Goal: Information Seeking & Learning: Compare options

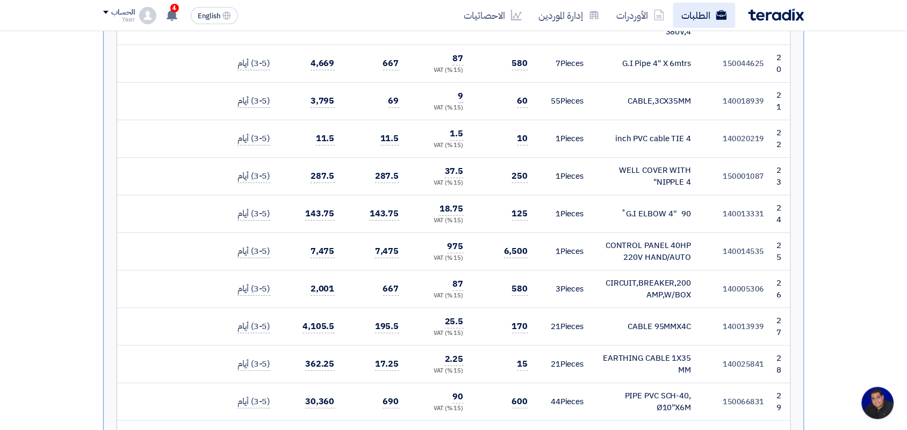
click at [704, 10] on link "الطلبات" at bounding box center [704, 15] width 62 height 25
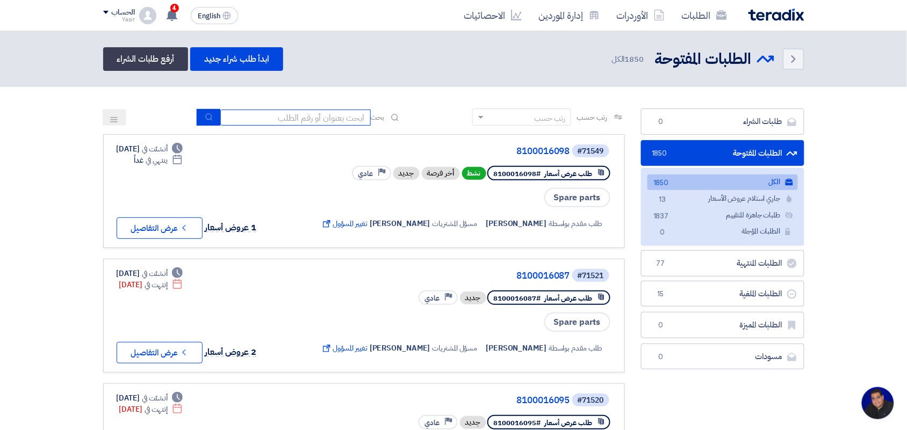
click at [316, 121] on input at bounding box center [295, 118] width 150 height 16
type input "new"
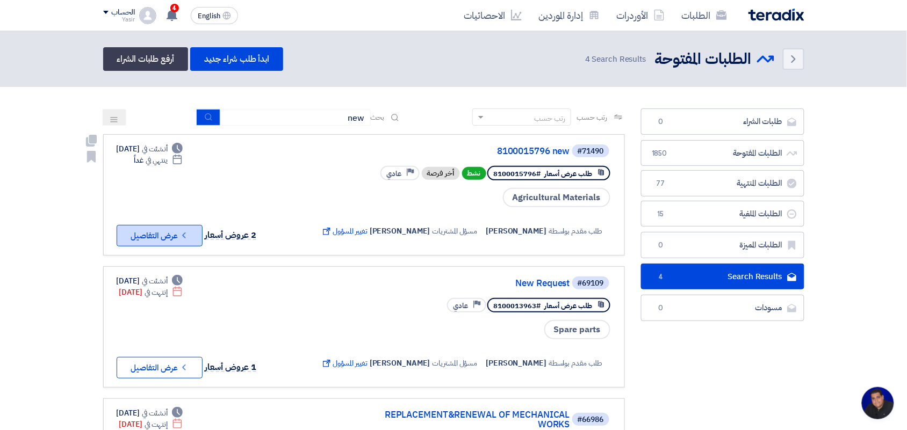
click at [176, 228] on button "Check details عرض التفاصيل" at bounding box center [160, 235] width 86 height 21
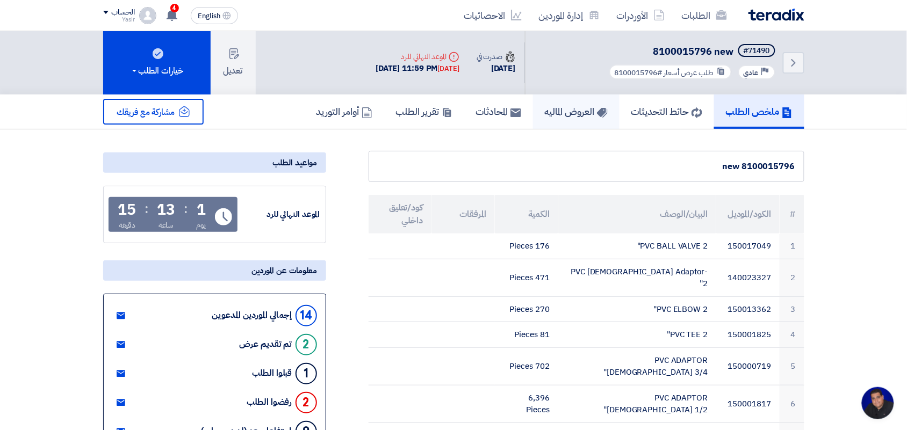
click at [582, 116] on h5 "العروض الماليه" at bounding box center [576, 111] width 63 height 12
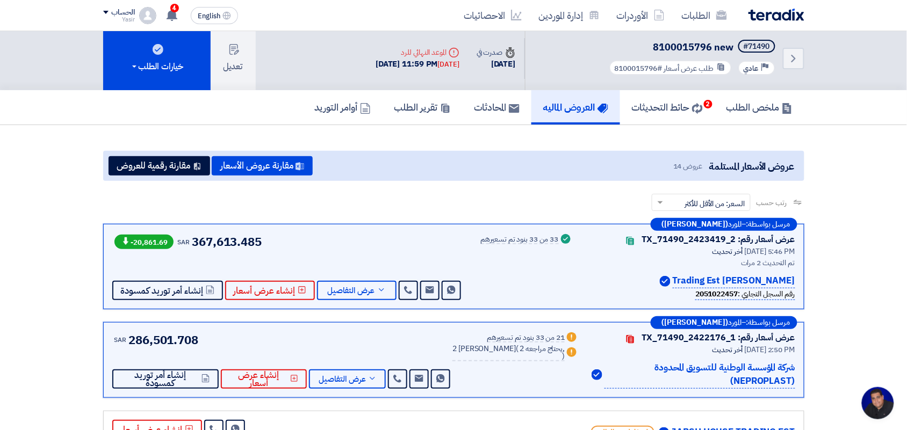
scroll to position [2, 0]
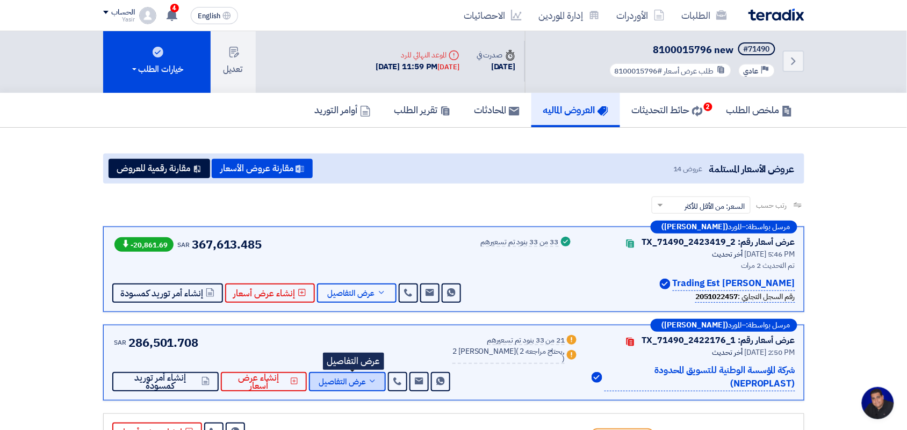
click at [364, 378] on span "عرض التفاصيل" at bounding box center [342, 382] width 47 height 8
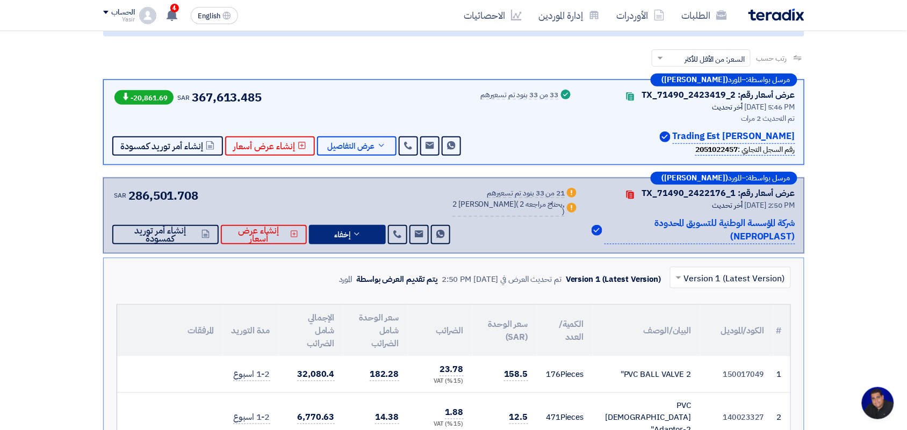
scroll to position [143, 0]
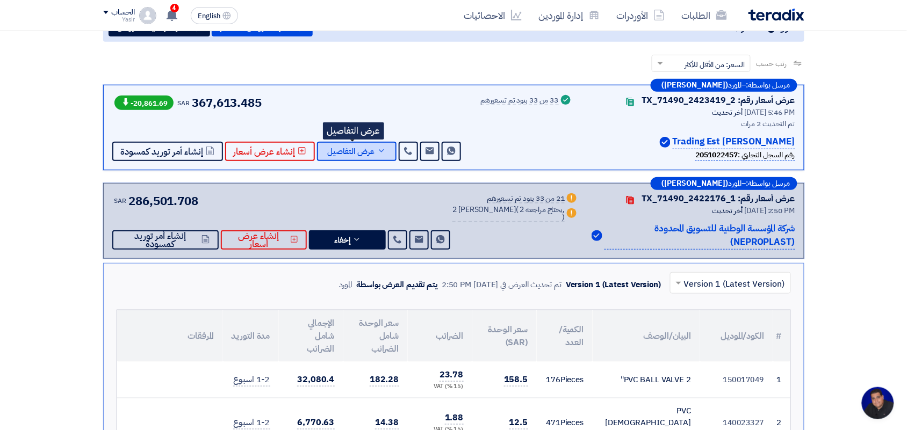
click at [357, 148] on span "عرض التفاصيل" at bounding box center [351, 152] width 47 height 8
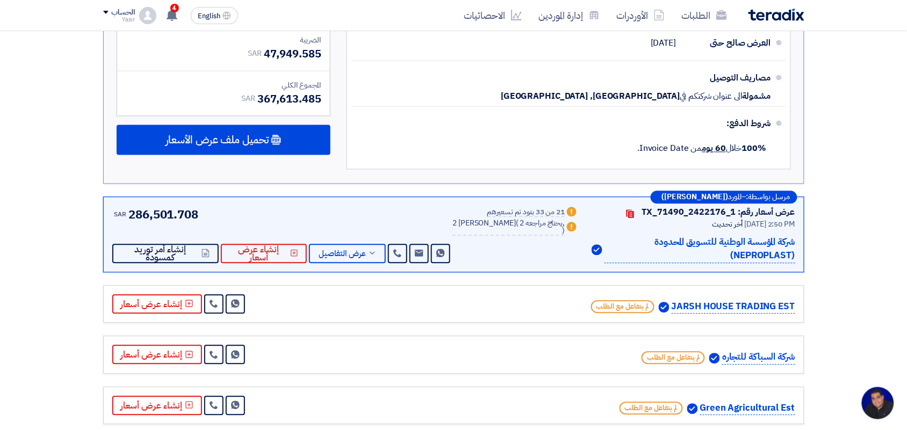
scroll to position [1786, 0]
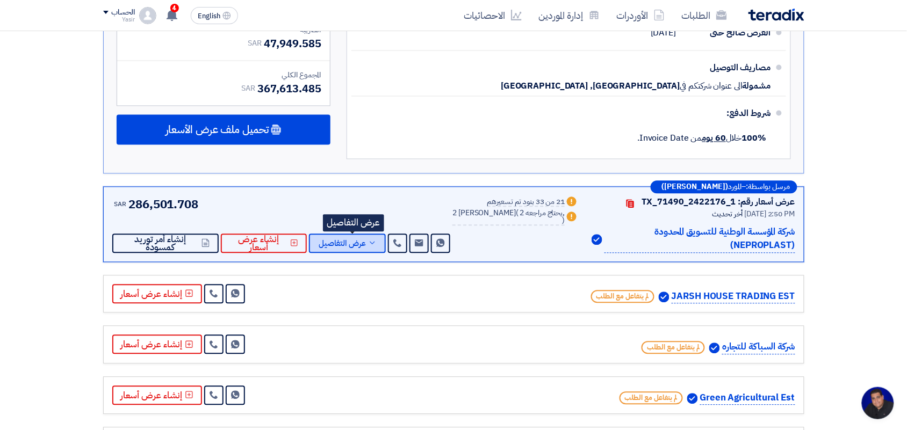
click at [359, 240] on span "عرض التفاصيل" at bounding box center [342, 244] width 47 height 8
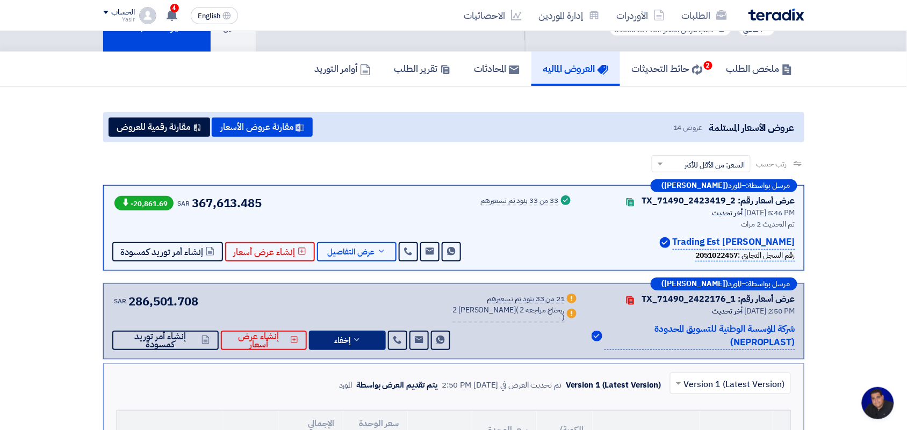
scroll to position [17, 0]
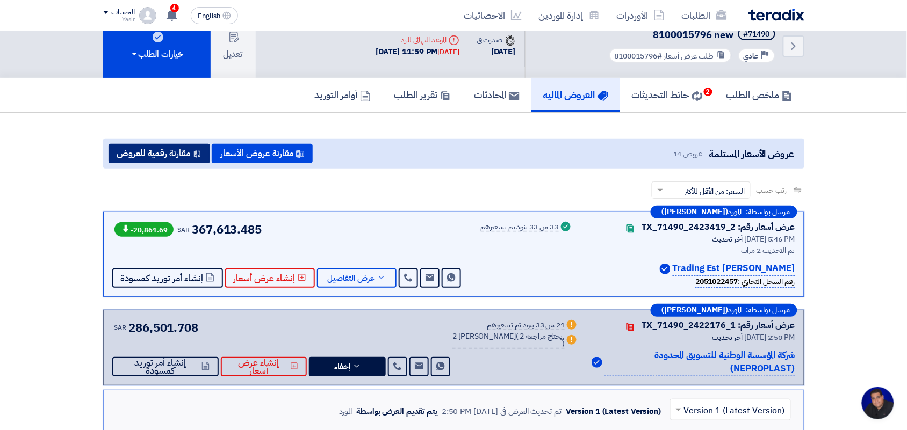
click at [159, 151] on button "مقارنة رقمية للعروض" at bounding box center [159, 153] width 102 height 19
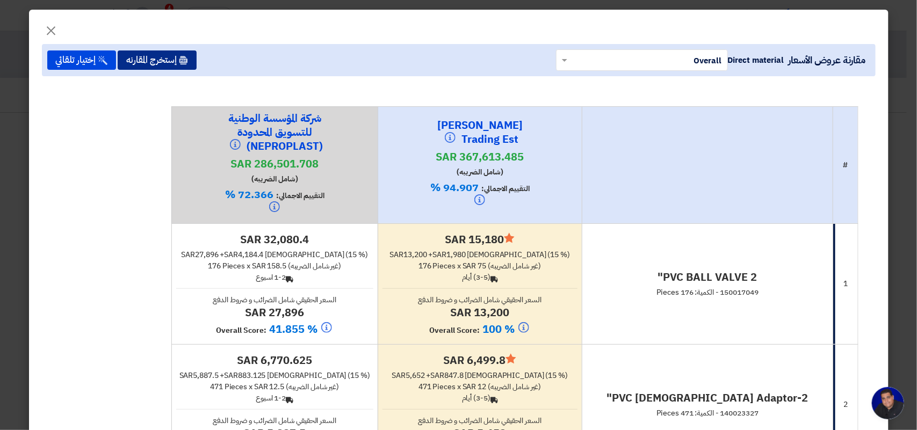
click at [157, 59] on button "إستخرج المقارنه" at bounding box center [157, 59] width 79 height 19
click at [175, 64] on button "إستخرج المقارنه" at bounding box center [157, 59] width 79 height 19
click at [58, 25] on span "×" at bounding box center [51, 30] width 13 height 32
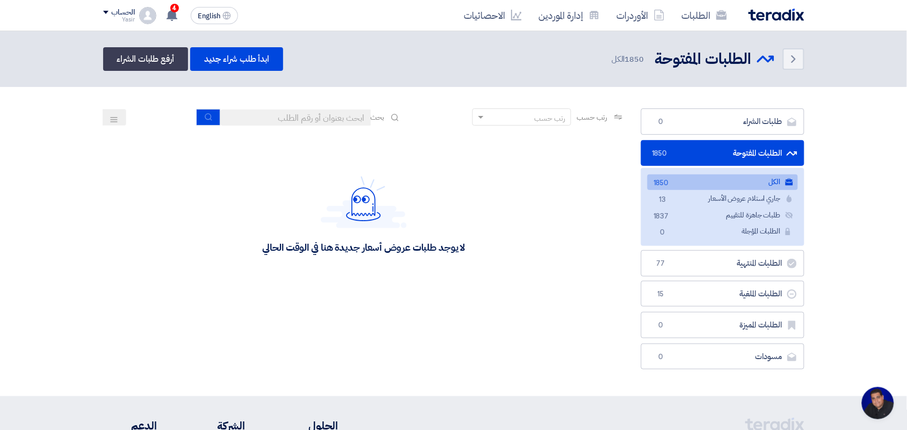
scroll to position [4, 0]
click at [329, 110] on input at bounding box center [295, 118] width 150 height 16
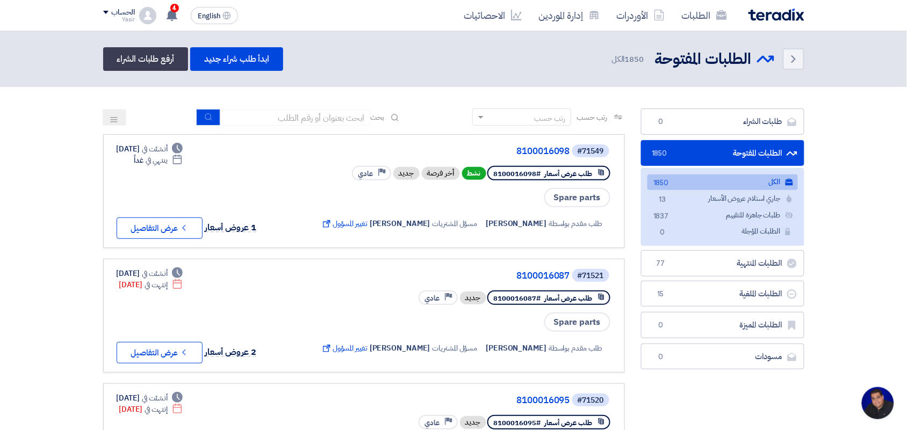
click at [308, 259] on link "#71521 8100016087 طلب عرض أسعار #8100016087 جديد Priority عادي Spare parts طلب …" at bounding box center [364, 316] width 522 height 114
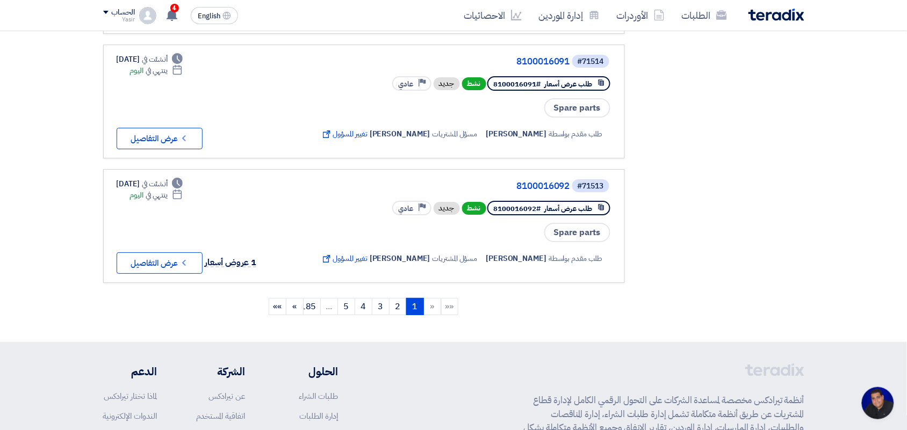
scroll to position [1128, 0]
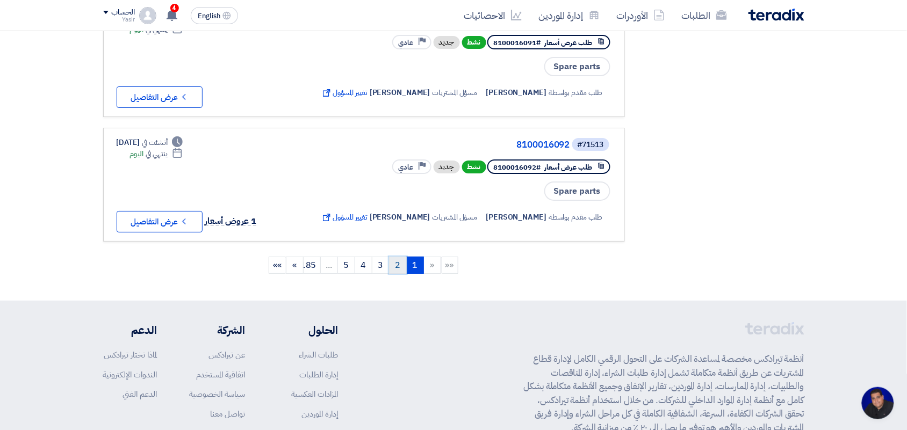
click at [401, 257] on link "2" at bounding box center [398, 265] width 18 height 17
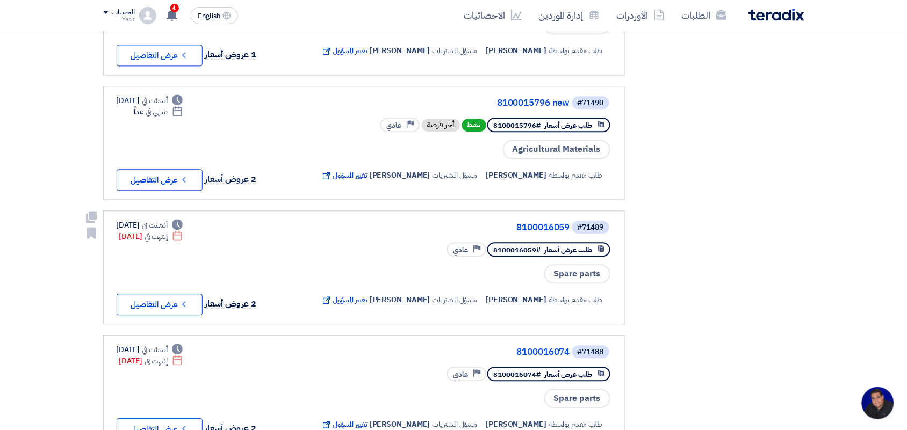
scroll to position [698, 0]
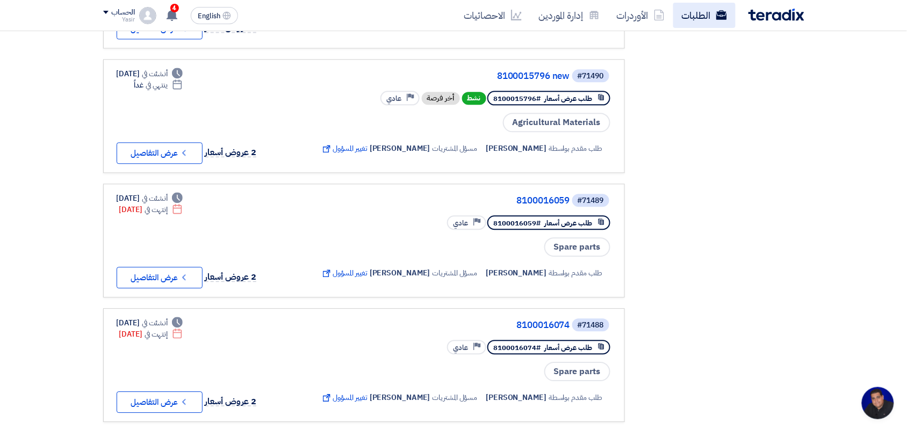
click at [705, 20] on link "الطلبات" at bounding box center [704, 15] width 62 height 25
click at [677, 12] on link "الطلبات" at bounding box center [704, 15] width 62 height 25
click at [642, 12] on link "الأوردرات" at bounding box center [640, 15] width 65 height 25
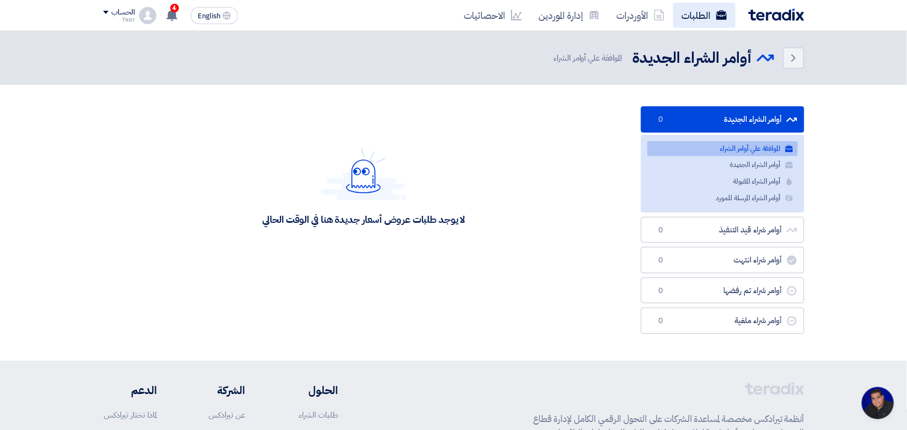
click at [714, 12] on link "الطلبات" at bounding box center [704, 15] width 62 height 25
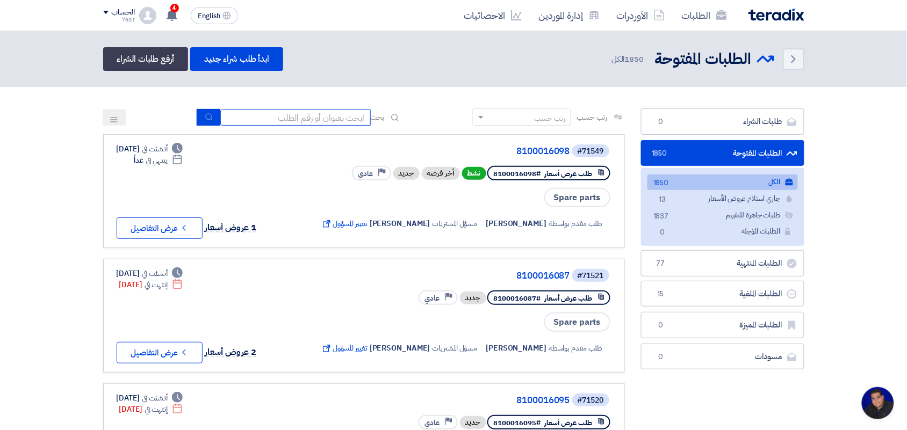
click at [328, 117] on input at bounding box center [295, 118] width 150 height 16
type input "8100015879"
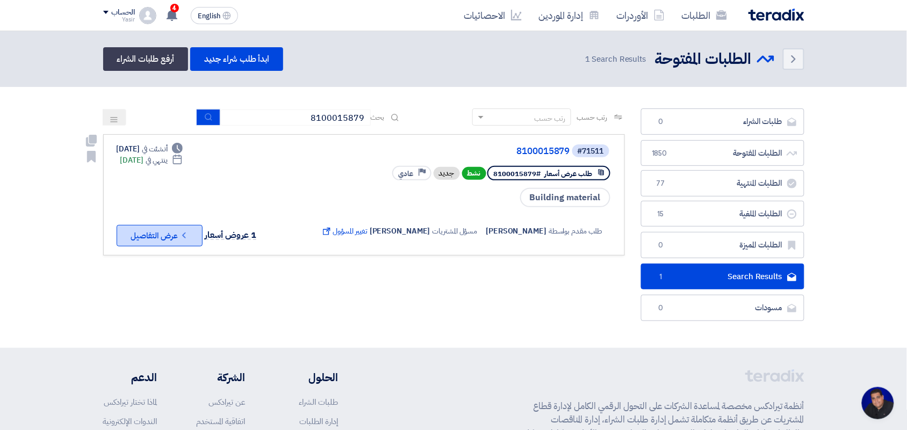
click at [154, 234] on button "Check details عرض التفاصيل" at bounding box center [160, 235] width 86 height 21
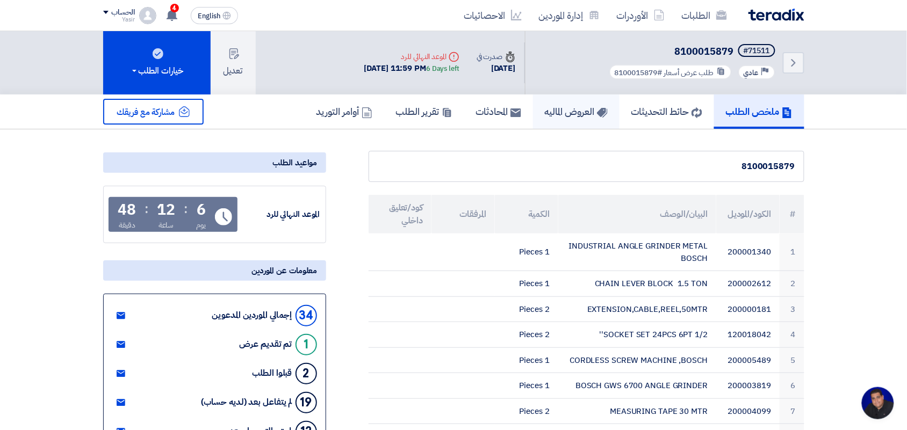
click at [555, 106] on h5 "العروض الماليه" at bounding box center [576, 111] width 63 height 12
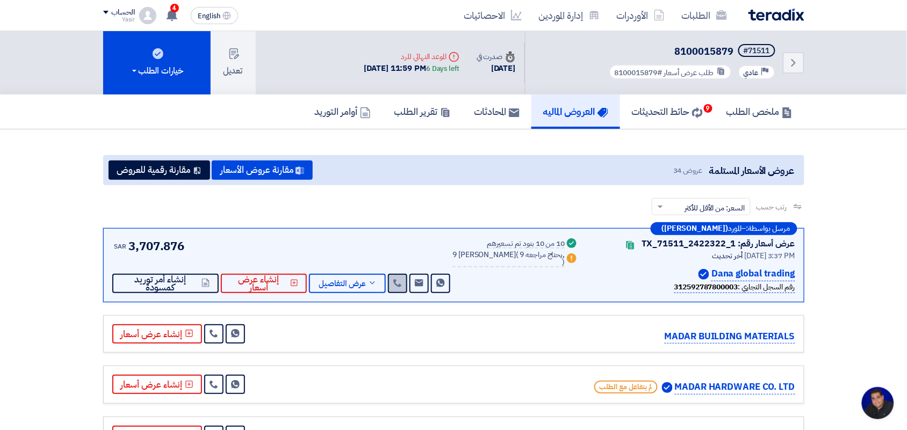
click at [402, 283] on icon at bounding box center [397, 283] width 9 height 9
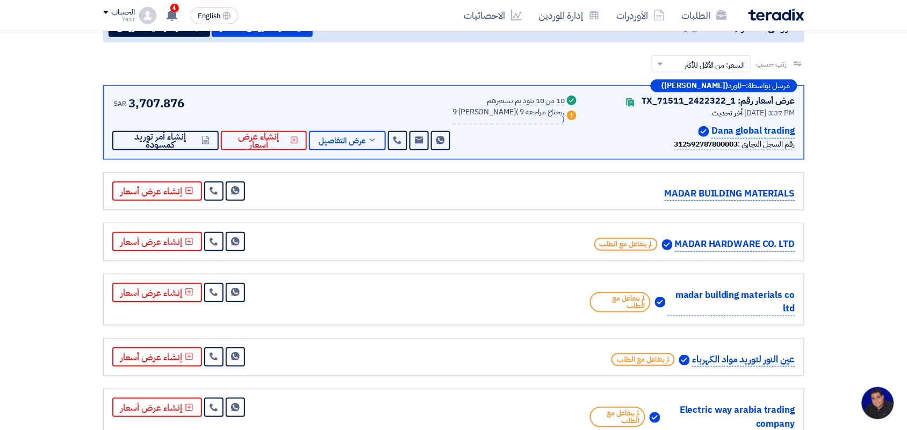
scroll to position [161, 0]
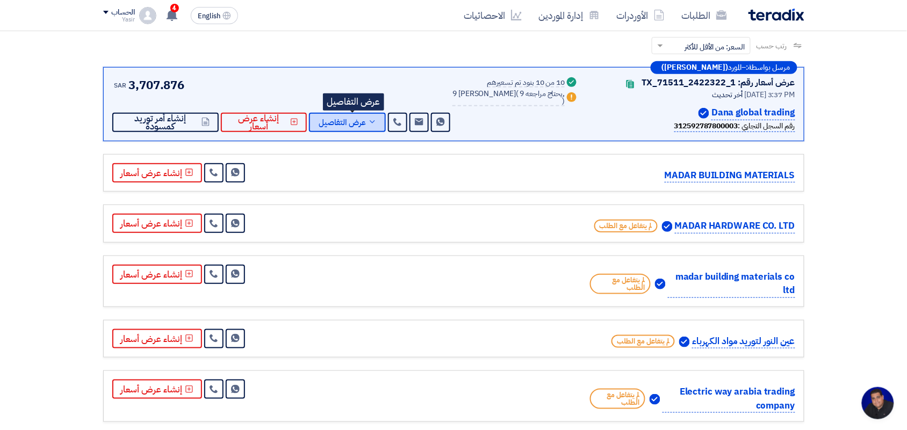
click at [356, 122] on span "عرض التفاصيل" at bounding box center [342, 123] width 47 height 8
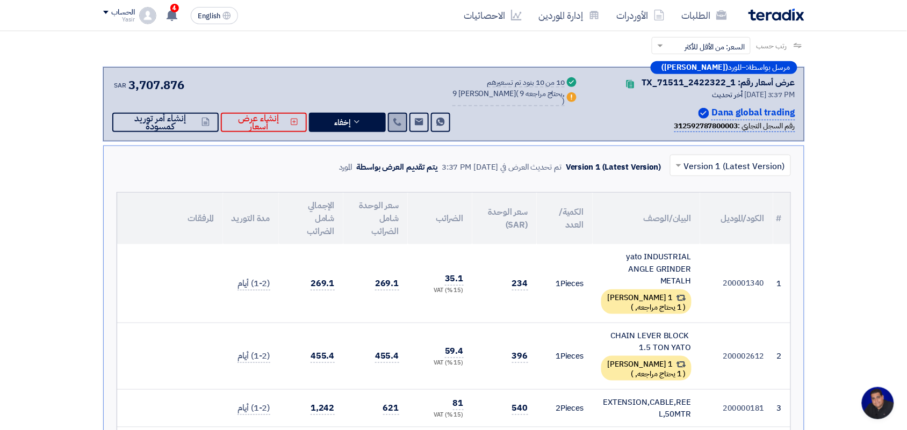
click at [401, 118] on use at bounding box center [397, 122] width 8 height 8
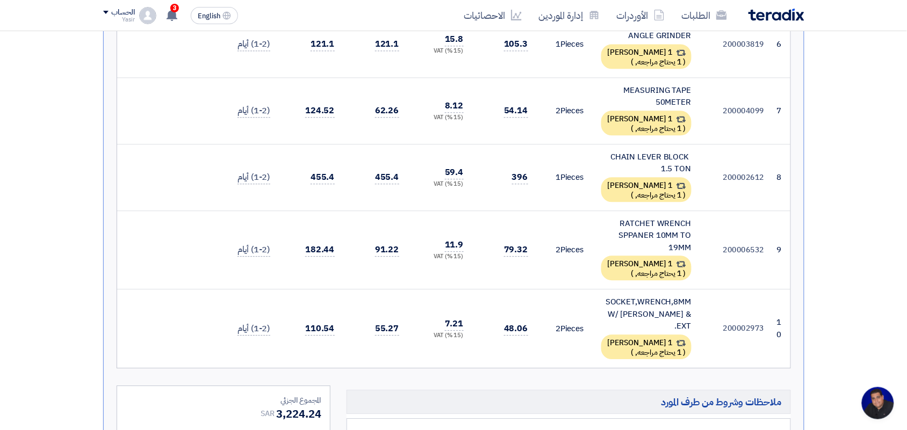
scroll to position [728, 0]
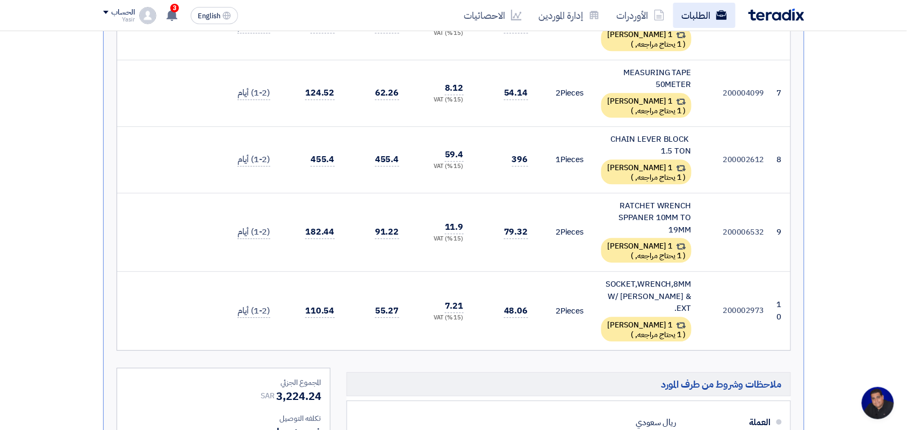
click at [691, 17] on link "الطلبات" at bounding box center [704, 15] width 62 height 25
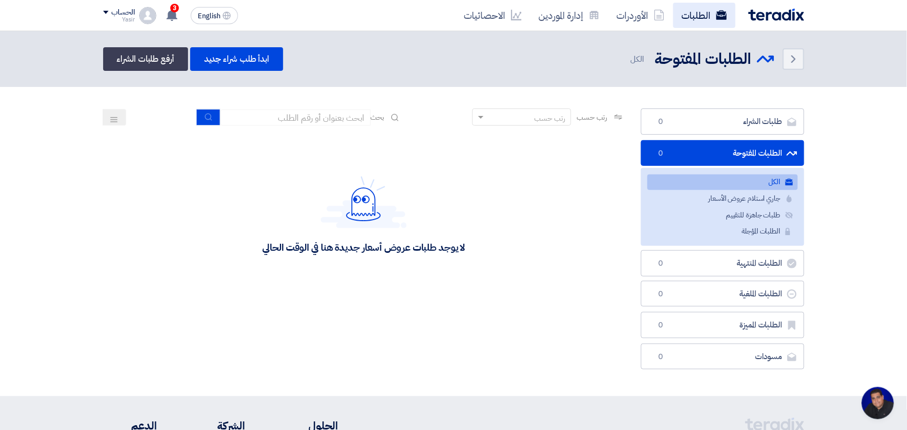
click at [696, 11] on link "الطلبات" at bounding box center [704, 15] width 62 height 25
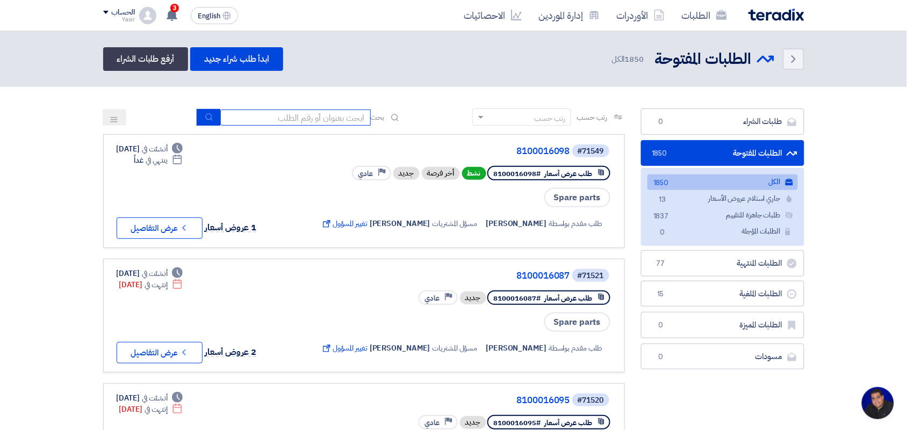
click at [335, 118] on input at bounding box center [295, 118] width 150 height 16
type input "new"
click at [214, 122] on button "submit" at bounding box center [209, 117] width 24 height 17
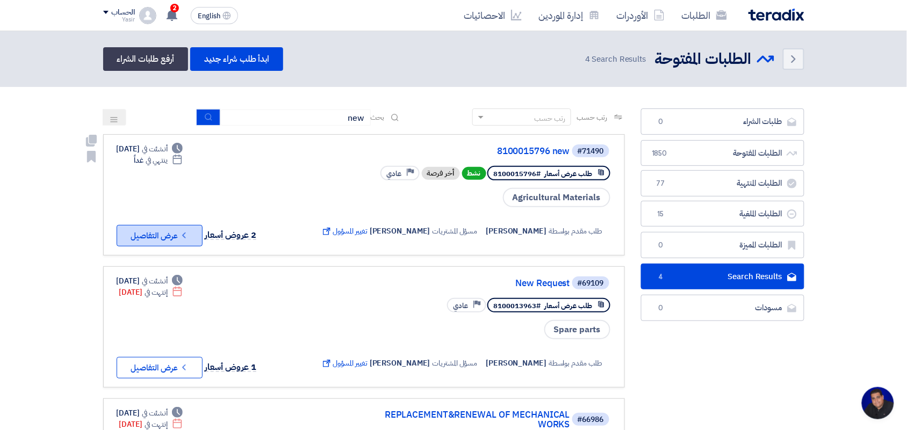
click at [160, 242] on button "Check details عرض التفاصيل" at bounding box center [160, 235] width 86 height 21
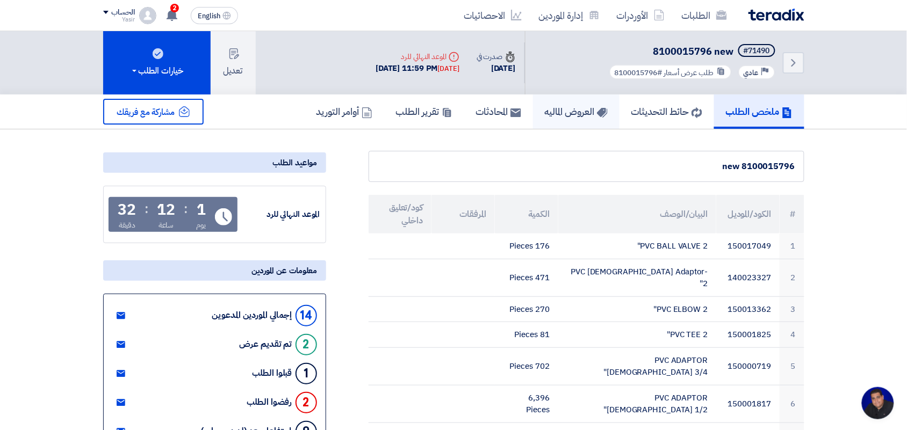
click at [563, 100] on link "العروض الماليه" at bounding box center [576, 112] width 86 height 34
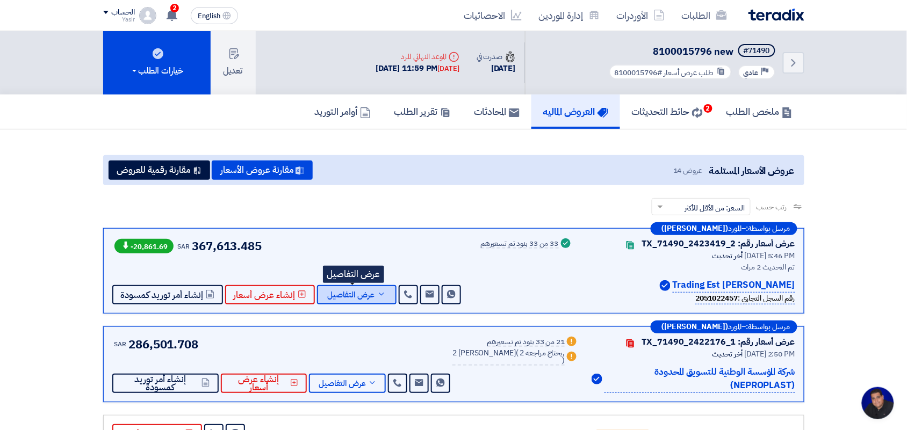
click at [367, 293] on span "عرض التفاصيل" at bounding box center [351, 295] width 47 height 8
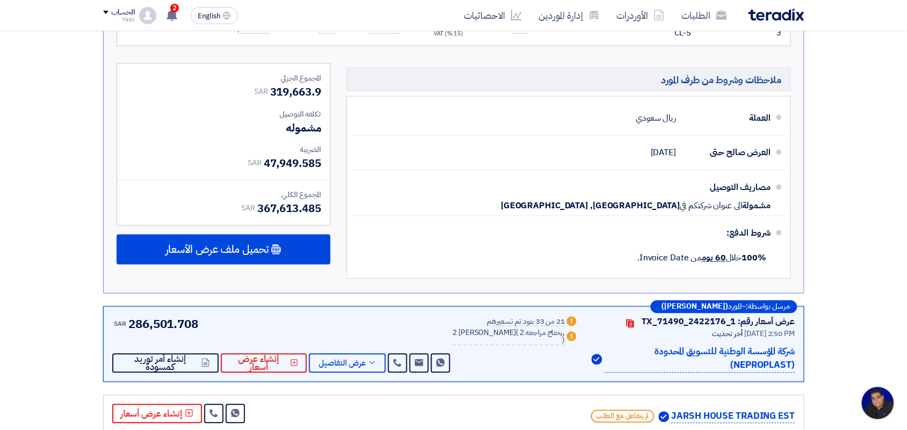
scroll to position [1676, 0]
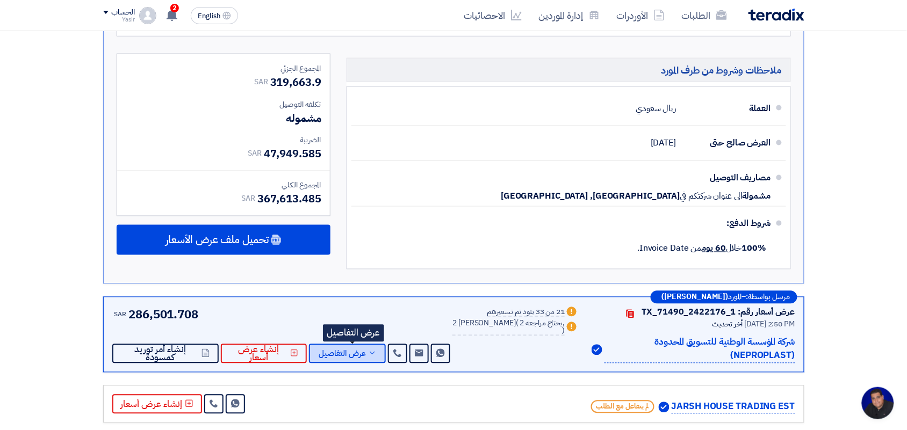
click at [380, 344] on button "عرض التفاصيل" at bounding box center [347, 353] width 77 height 19
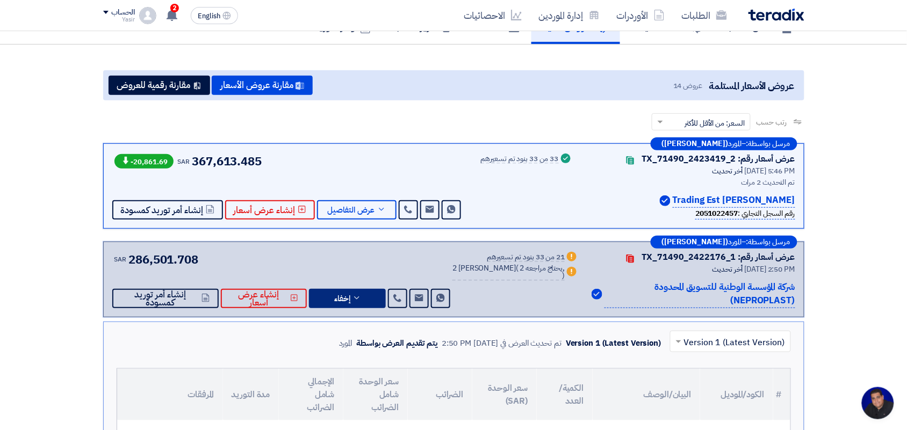
scroll to position [79, 0]
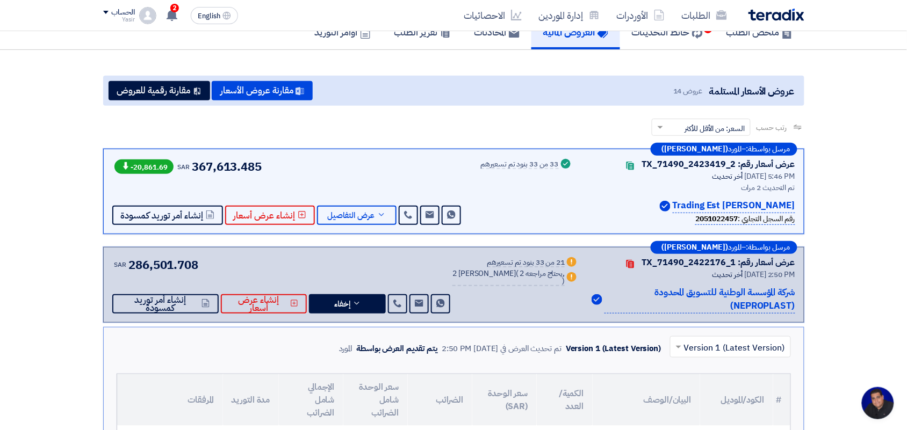
click at [526, 262] on div "21 من 33 بنود تم تسعيرهم" at bounding box center [526, 263] width 78 height 9
click at [516, 280] on div "2 بديل مقدم ( 2 يحتاج مراجعه, )" at bounding box center [508, 278] width 112 height 16
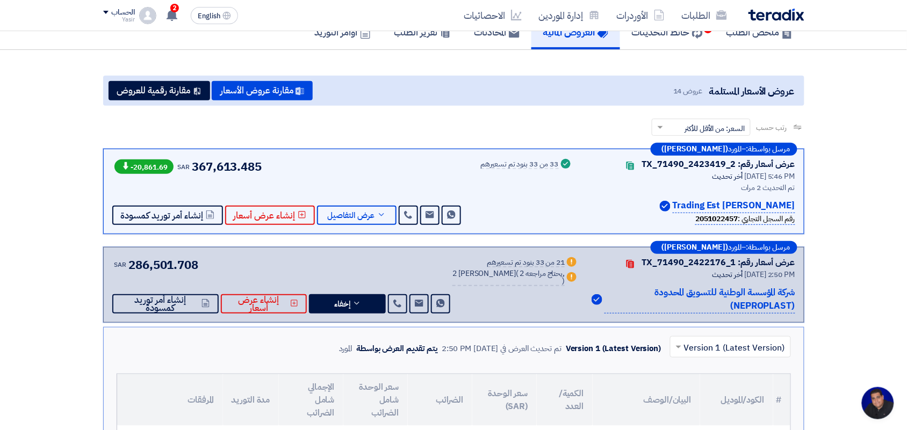
click at [516, 280] on div "2 بديل مقدم ( 2 يحتاج مراجعه, )" at bounding box center [508, 278] width 112 height 16
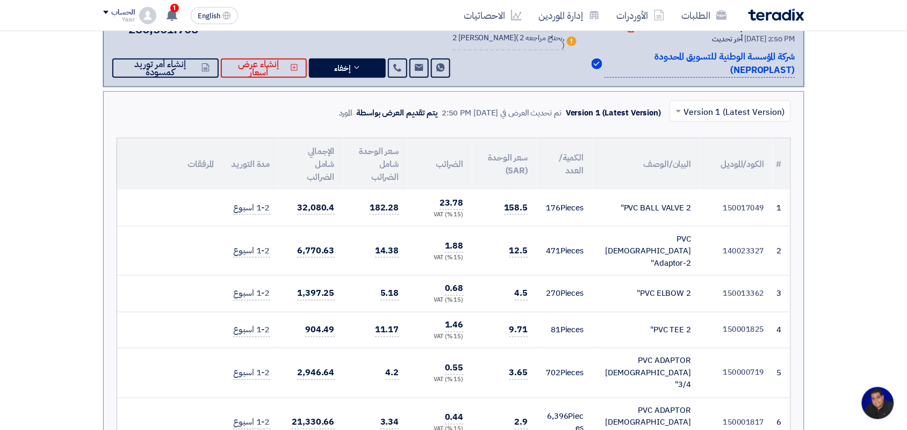
scroll to position [62, 0]
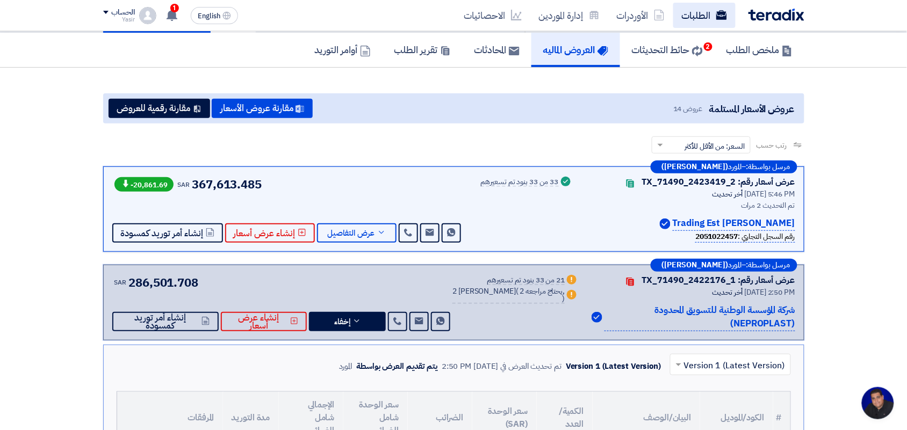
click at [701, 16] on link "الطلبات" at bounding box center [704, 15] width 62 height 25
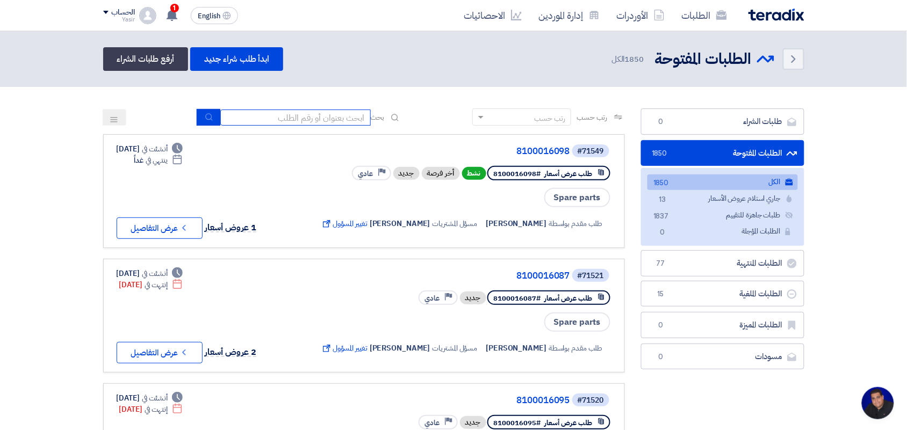
drag, startPoint x: 312, startPoint y: 119, endPoint x: 303, endPoint y: 124, distance: 9.9
click at [312, 119] on input at bounding box center [295, 118] width 150 height 16
type input "new"
click at [205, 119] on icon "submit" at bounding box center [209, 117] width 9 height 9
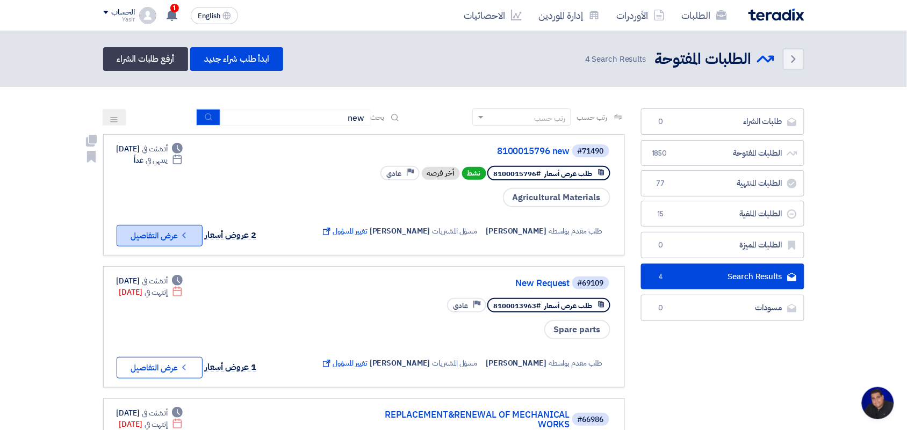
click at [189, 230] on icon "Check details" at bounding box center [184, 235] width 10 height 10
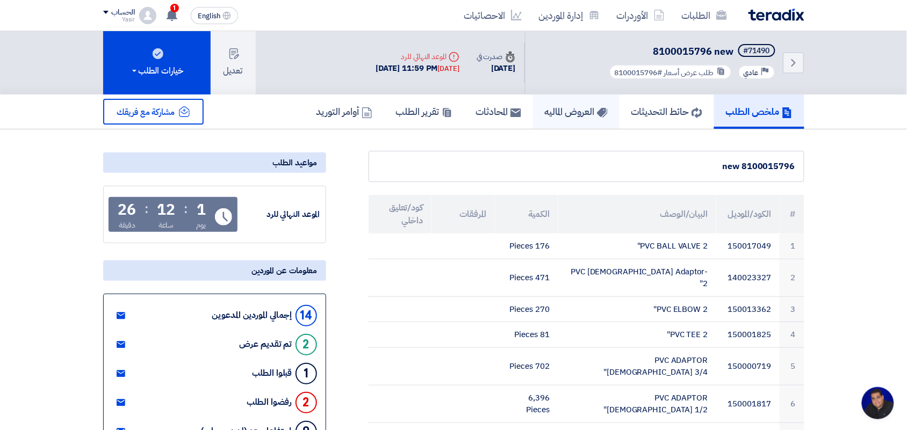
click at [551, 112] on h5 "العروض الماليه" at bounding box center [576, 111] width 63 height 12
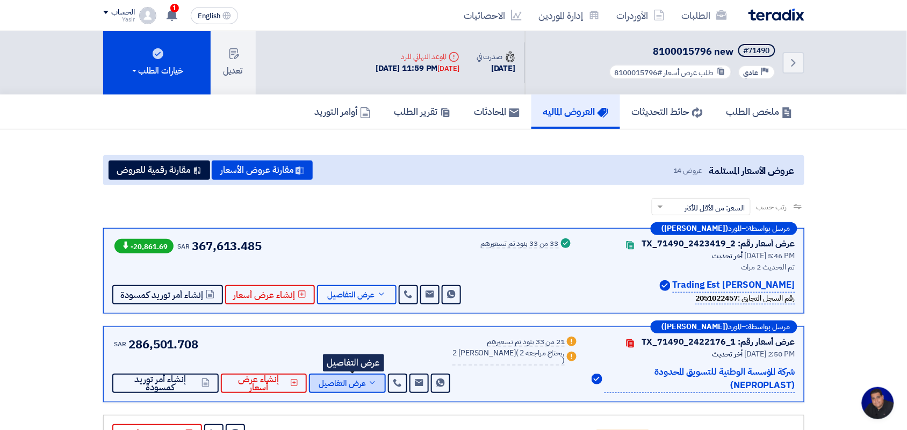
click at [344, 386] on span "عرض التفاصيل" at bounding box center [342, 384] width 47 height 8
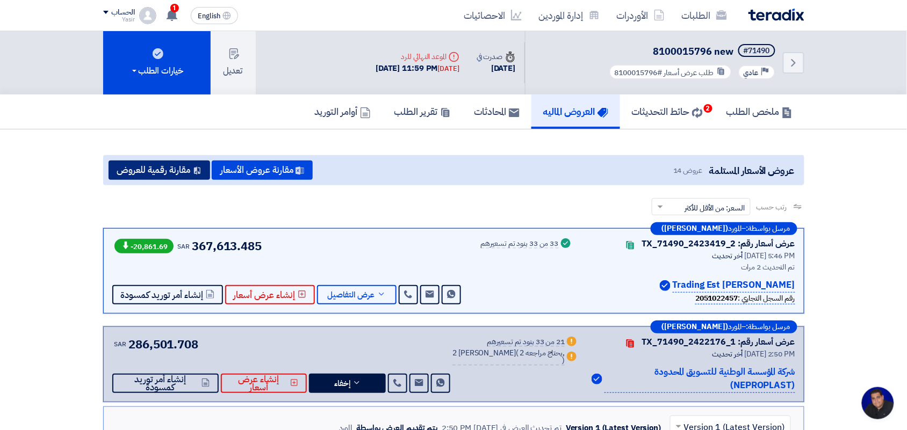
click at [160, 171] on button "مقارنة رقمية للعروض" at bounding box center [159, 170] width 102 height 19
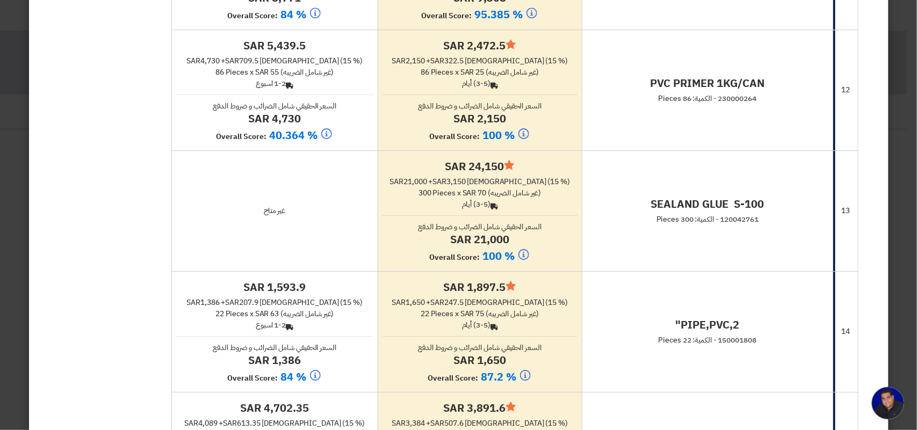
scroll to position [1544, 0]
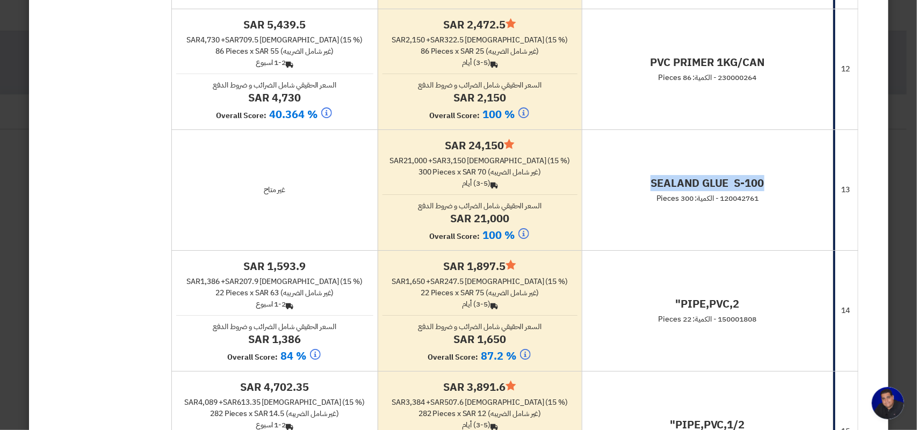
drag, startPoint x: 766, startPoint y: 188, endPoint x: 652, endPoint y: 195, distance: 115.2
click at [652, 190] on h4 "SEALAND GLUE S-100" at bounding box center [708, 183] width 242 height 14
click at [650, 233] on td "SEALAND GLUE S-100 120042761 - الكمية: 300 Pieces" at bounding box center [707, 189] width 251 height 121
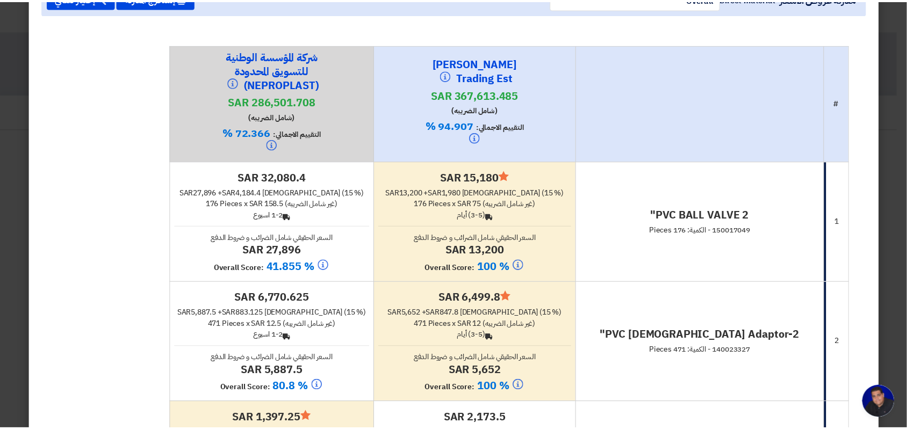
scroll to position [0, 0]
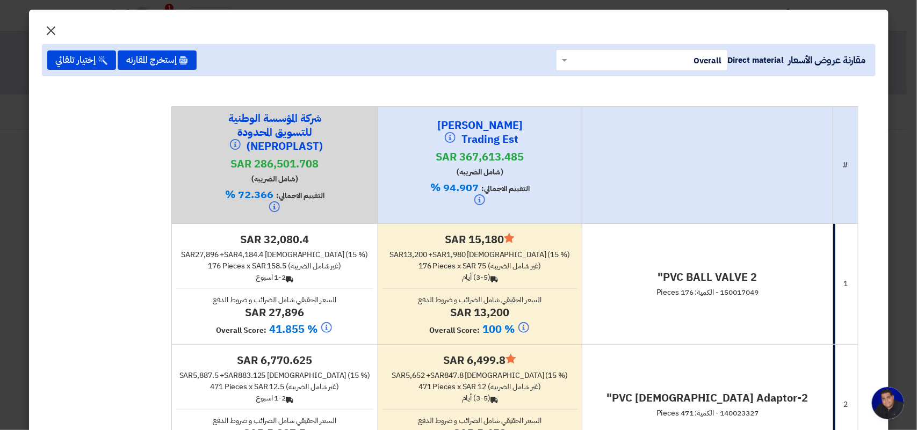
click at [53, 28] on span "×" at bounding box center [51, 30] width 13 height 32
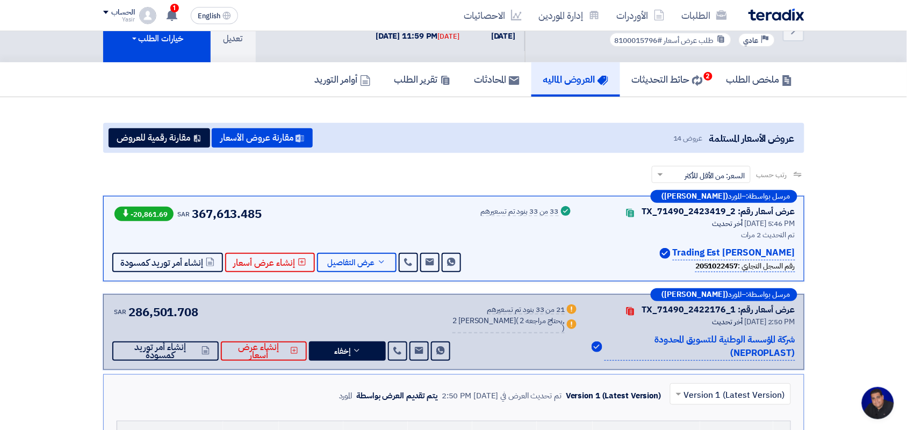
scroll to position [151, 0]
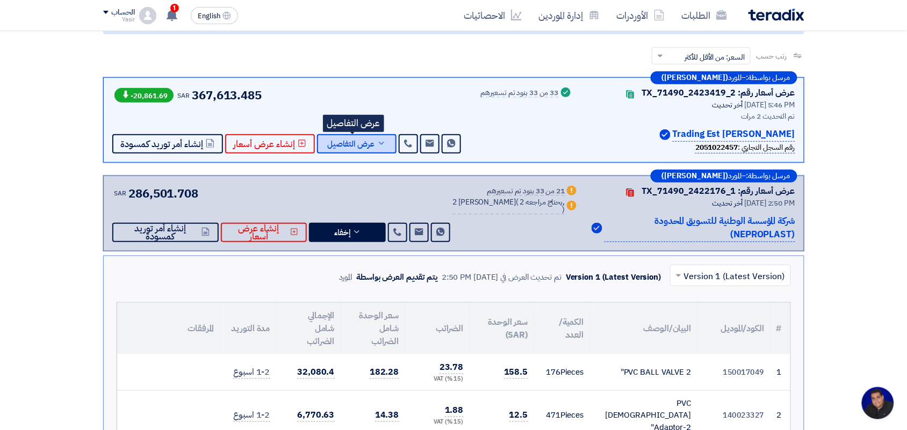
click at [357, 146] on span "عرض التفاصيل" at bounding box center [351, 144] width 47 height 8
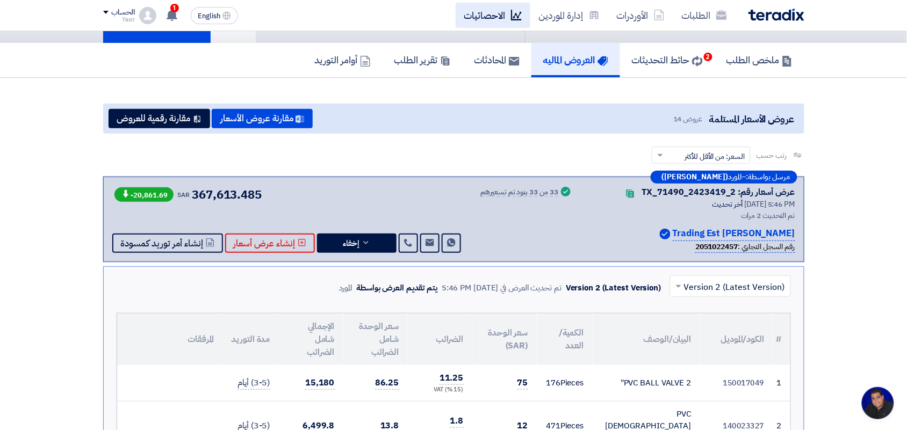
scroll to position [0, 0]
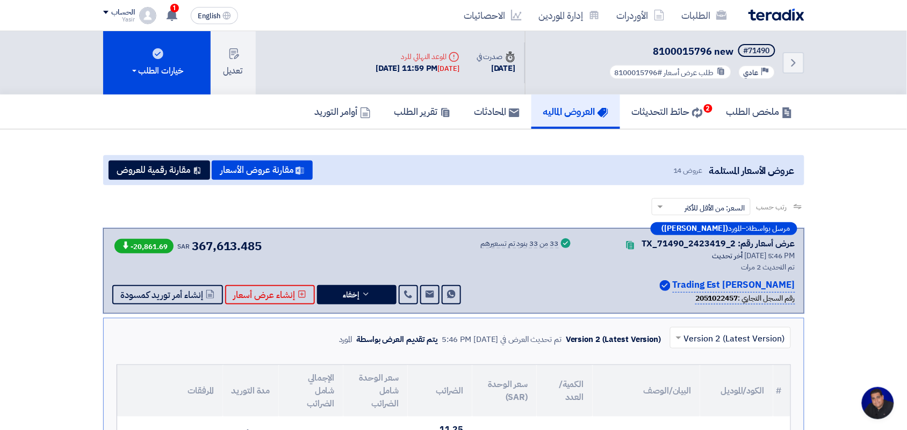
drag, startPoint x: 531, startPoint y: 167, endPoint x: 516, endPoint y: 285, distance: 119.1
click at [516, 284] on div "Success 33 من 33 بنود تم تسعيرهم" at bounding box center [527, 270] width 92 height 67
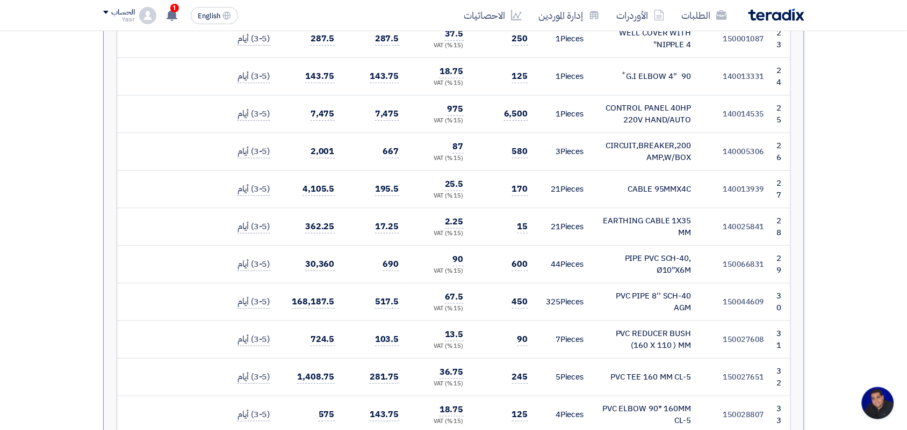
scroll to position [1463, 0]
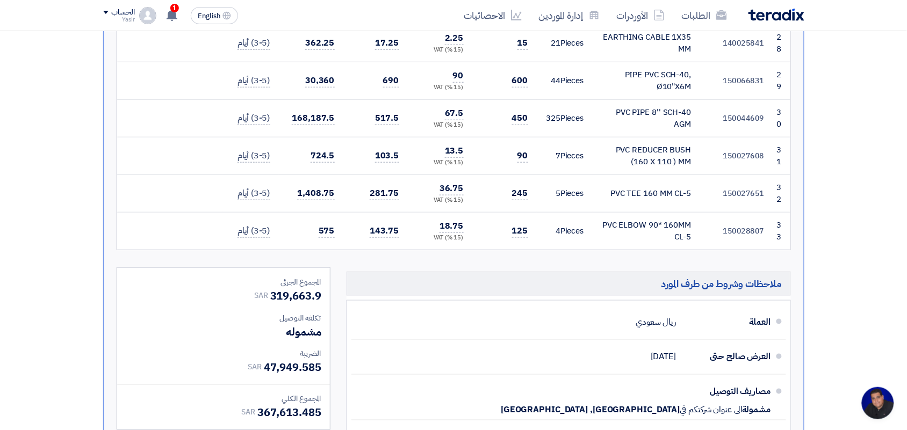
drag, startPoint x: 780, startPoint y: 299, endPoint x: 234, endPoint y: 194, distance: 555.7
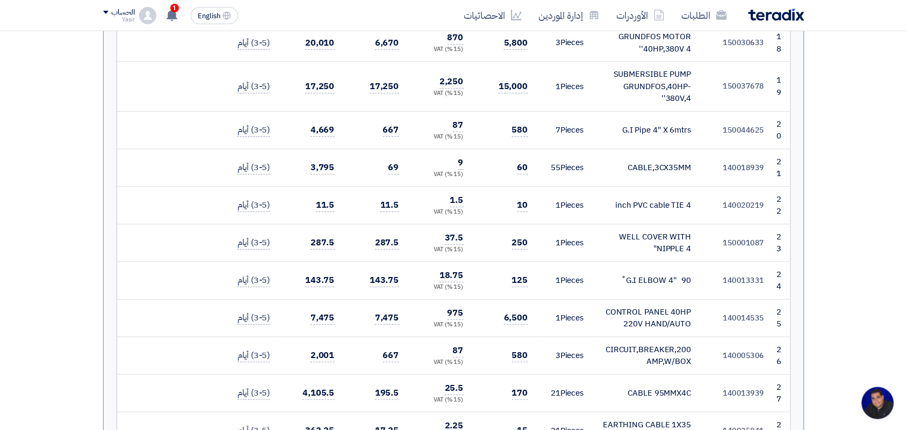
scroll to position [1074, 0]
copy tbody "7 416420010 LOR IPSU DOLOR 3" 340 Sitame 10 36.35 (92 %) CON 89.78 57,325 (1-2)…"
click at [589, 187] on td "1 Pieces" at bounding box center [565, 206] width 56 height 38
click at [599, 187] on td "4 inch PVC cable TIE" at bounding box center [645, 206] width 107 height 38
click at [600, 187] on td "4 inch PVC cable TIE" at bounding box center [645, 206] width 107 height 38
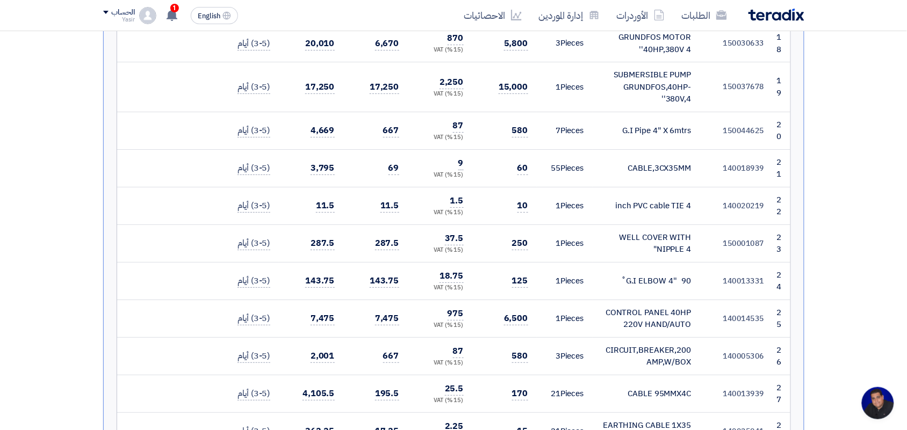
click at [621, 187] on td "4 inch PVC cable TIE" at bounding box center [645, 206] width 107 height 38
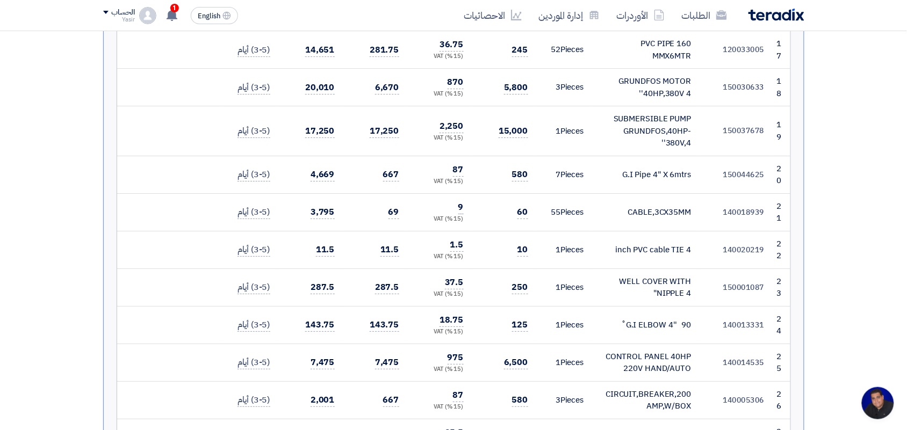
scroll to position [1007, 0]
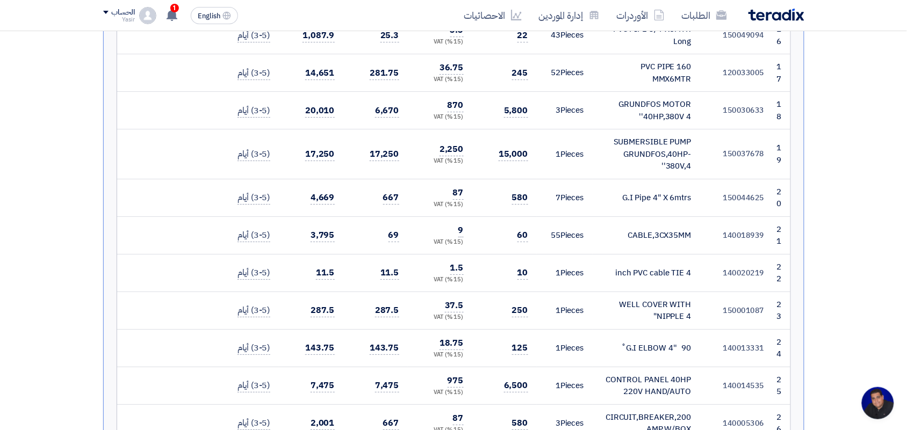
drag, startPoint x: 621, startPoint y: 155, endPoint x: 691, endPoint y: 156, distance: 69.8
click at [691, 179] on td "G.I Pipe 4" X 6mtrs" at bounding box center [645, 198] width 107 height 38
copy div "G.I Pipe 4" X 6mtrs"
